Goal: Task Accomplishment & Management: Complete application form

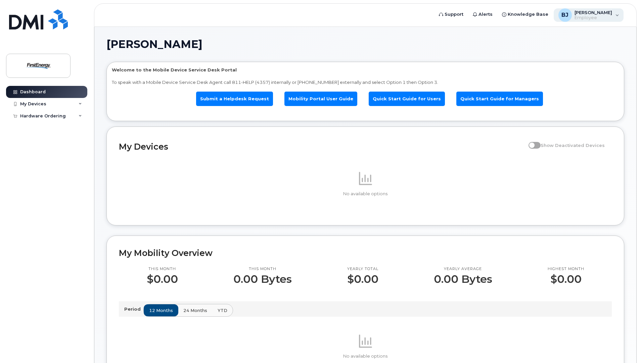
click at [613, 13] on div "BJ Braithwaite, Jenna G Employee" at bounding box center [588, 14] width 70 height 13
click at [265, 35] on div "Braithwaite, Jenna G Welcome to the Mobile Device Service Desk Portal To speak …" at bounding box center [365, 325] width 542 height 596
click at [42, 105] on div "My Devices" at bounding box center [33, 103] width 26 height 5
click at [49, 130] on div "Hardware Ordering" at bounding box center [43, 128] width 46 height 5
click at [578, 16] on span "Employee" at bounding box center [593, 17] width 38 height 5
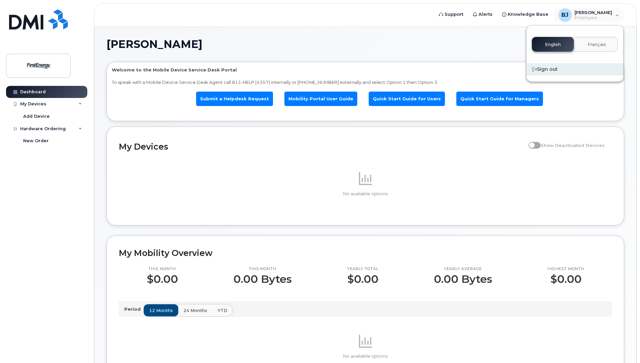
click at [553, 69] on div "Sign out" at bounding box center [574, 69] width 97 height 12
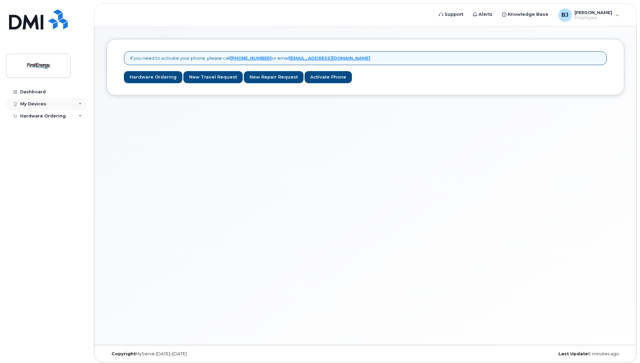
click at [79, 103] on icon at bounding box center [80, 103] width 3 height 3
click at [75, 125] on div "Hardware Ordering" at bounding box center [46, 129] width 81 height 12
click at [48, 142] on link "New Order" at bounding box center [52, 141] width 69 height 13
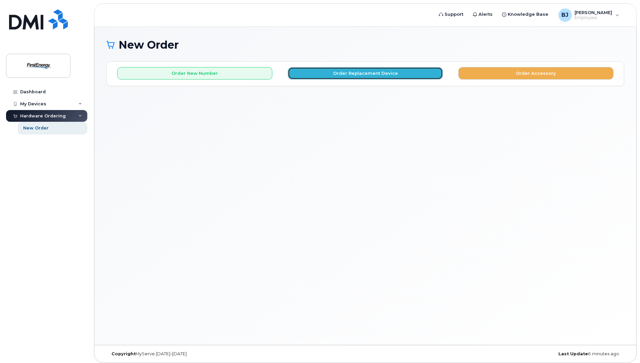
click at [396, 74] on button "Order Replacement Device" at bounding box center [365, 73] width 155 height 12
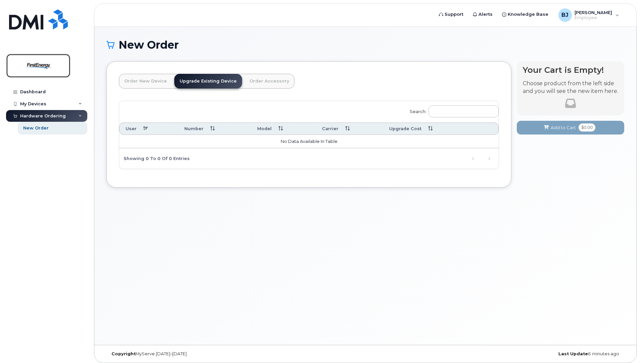
click at [60, 62] on img at bounding box center [38, 65] width 52 height 19
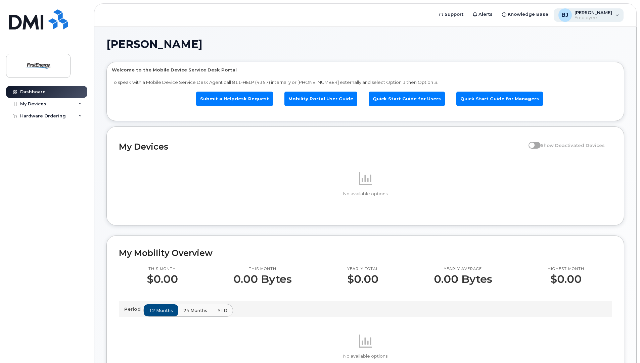
click at [604, 11] on span "[PERSON_NAME]" at bounding box center [593, 12] width 38 height 5
click at [524, 202] on div "No available options" at bounding box center [365, 183] width 493 height 59
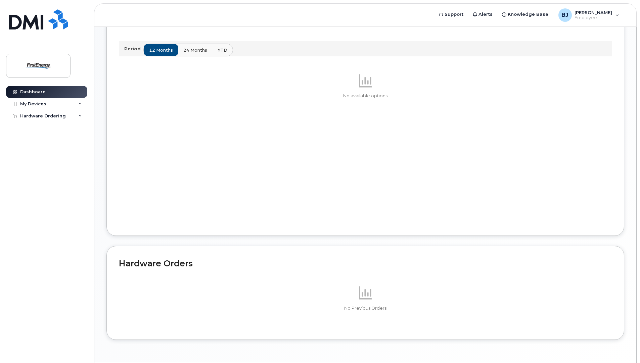
scroll to position [281, 0]
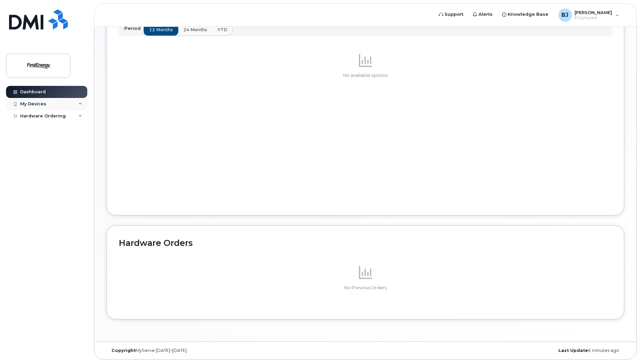
click at [40, 104] on div "My Devices" at bounding box center [33, 103] width 26 height 5
click at [40, 131] on div "Hardware Ordering" at bounding box center [43, 128] width 46 height 5
